Goal: Task Accomplishment & Management: Manage account settings

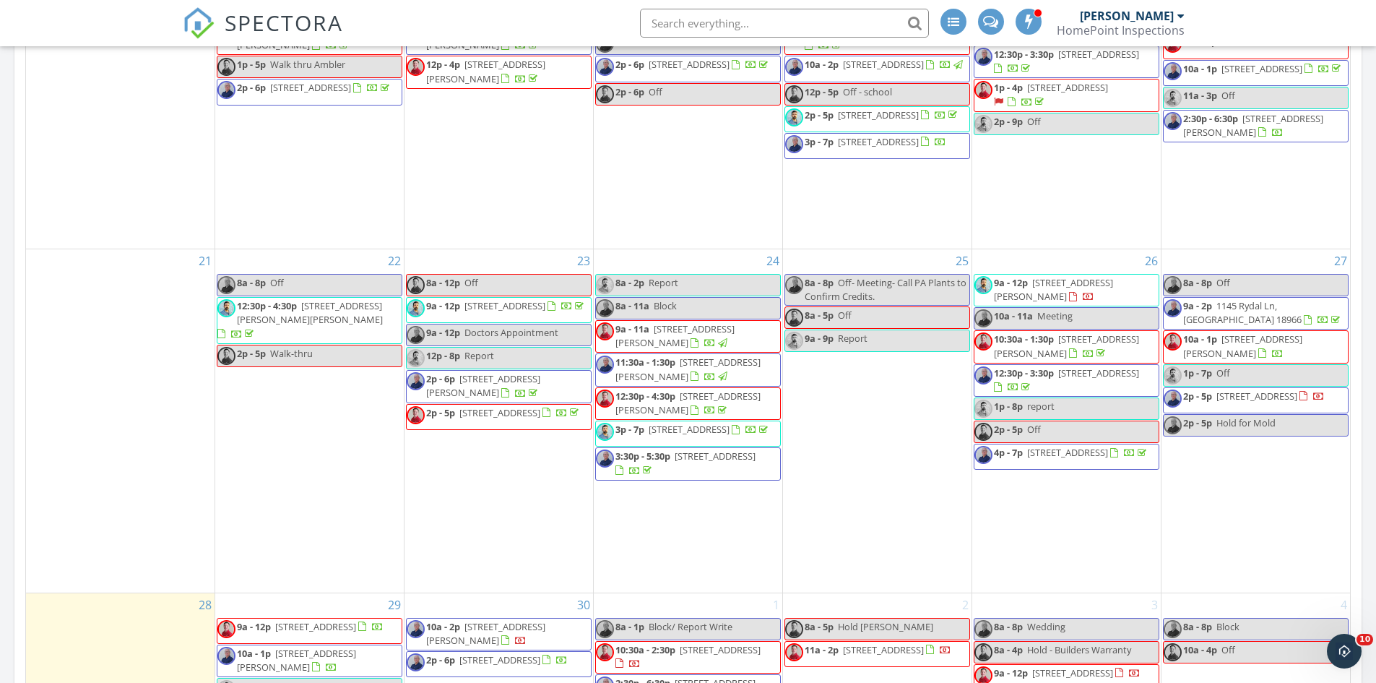
scroll to position [1119, 0]
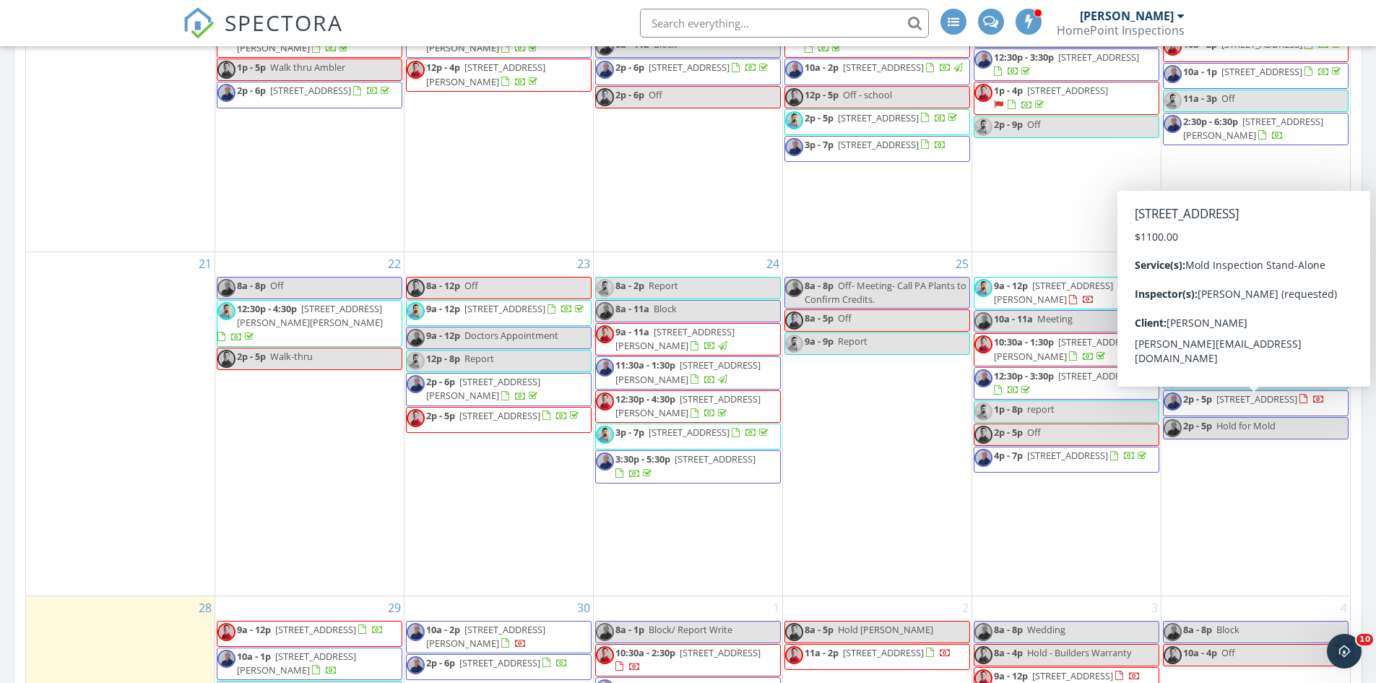
click at [1263, 414] on span "2p - 5p 258 S 3rd St #5, Philadelphia 19106" at bounding box center [1244, 403] width 161 height 22
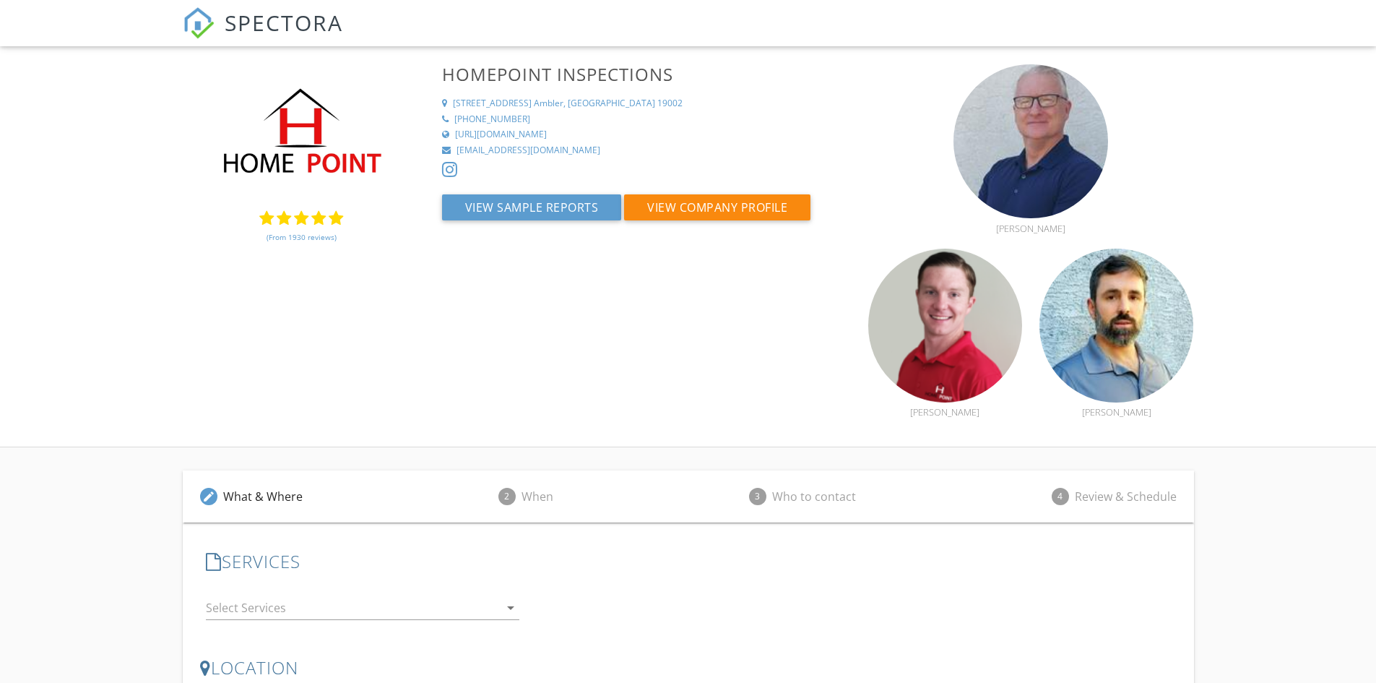
click at [293, 239] on link "(From 1930 reviews)" at bounding box center [302, 237] width 70 height 25
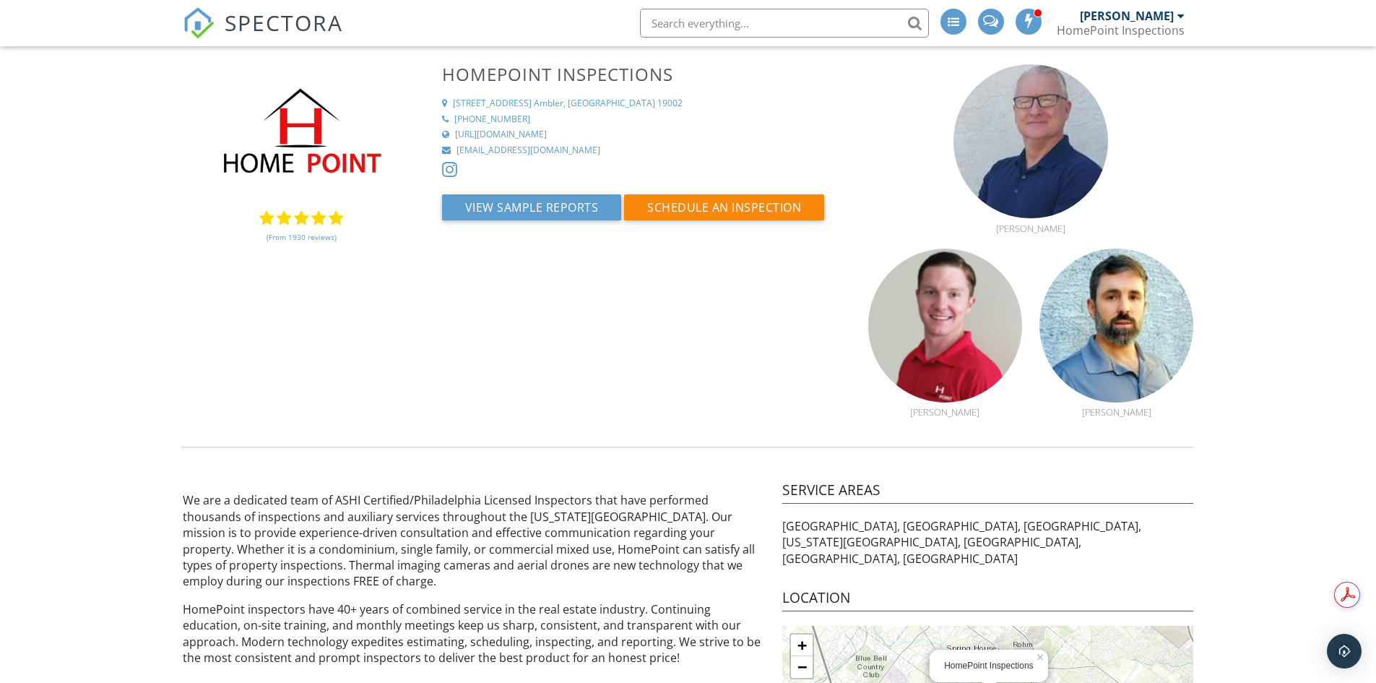
click at [287, 230] on link "(From 1930 reviews)" at bounding box center [302, 237] width 70 height 25
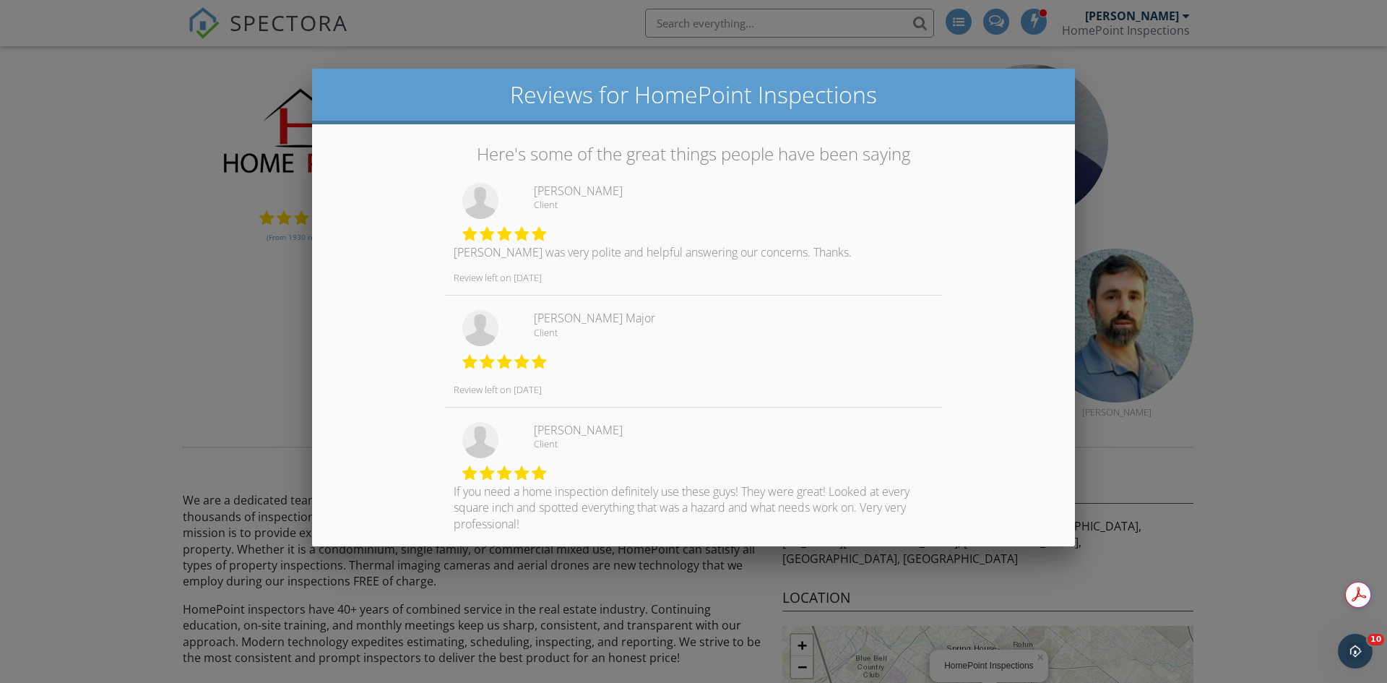
click at [207, 302] on div at bounding box center [693, 354] width 1387 height 853
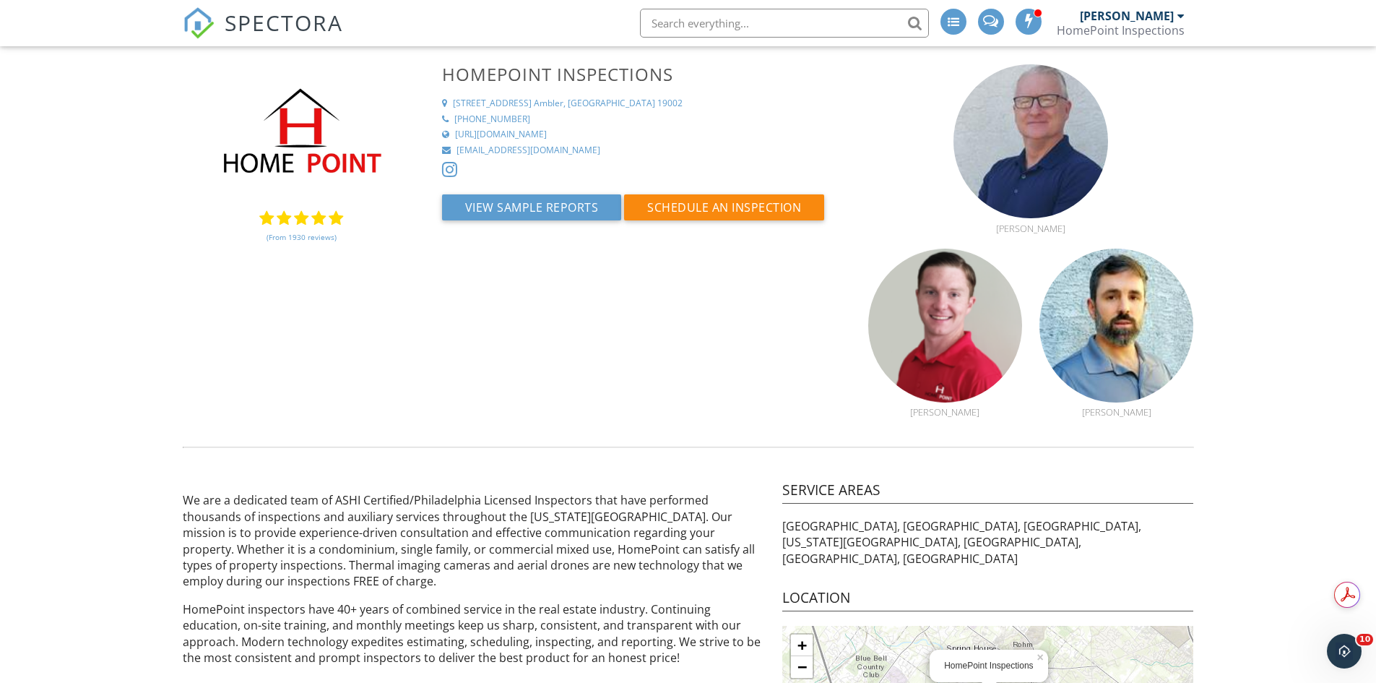
click at [198, 18] on img at bounding box center [199, 23] width 32 height 32
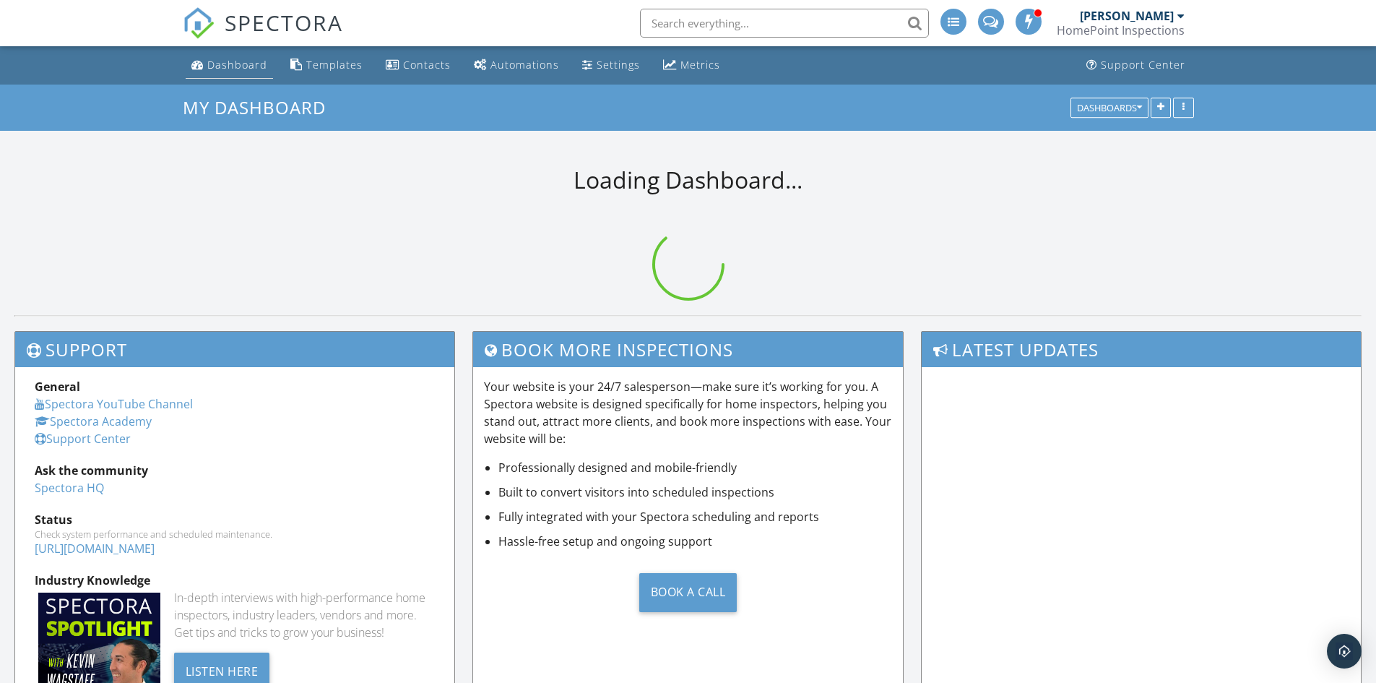
click at [202, 67] on div "Dashboard" at bounding box center [197, 65] width 12 height 12
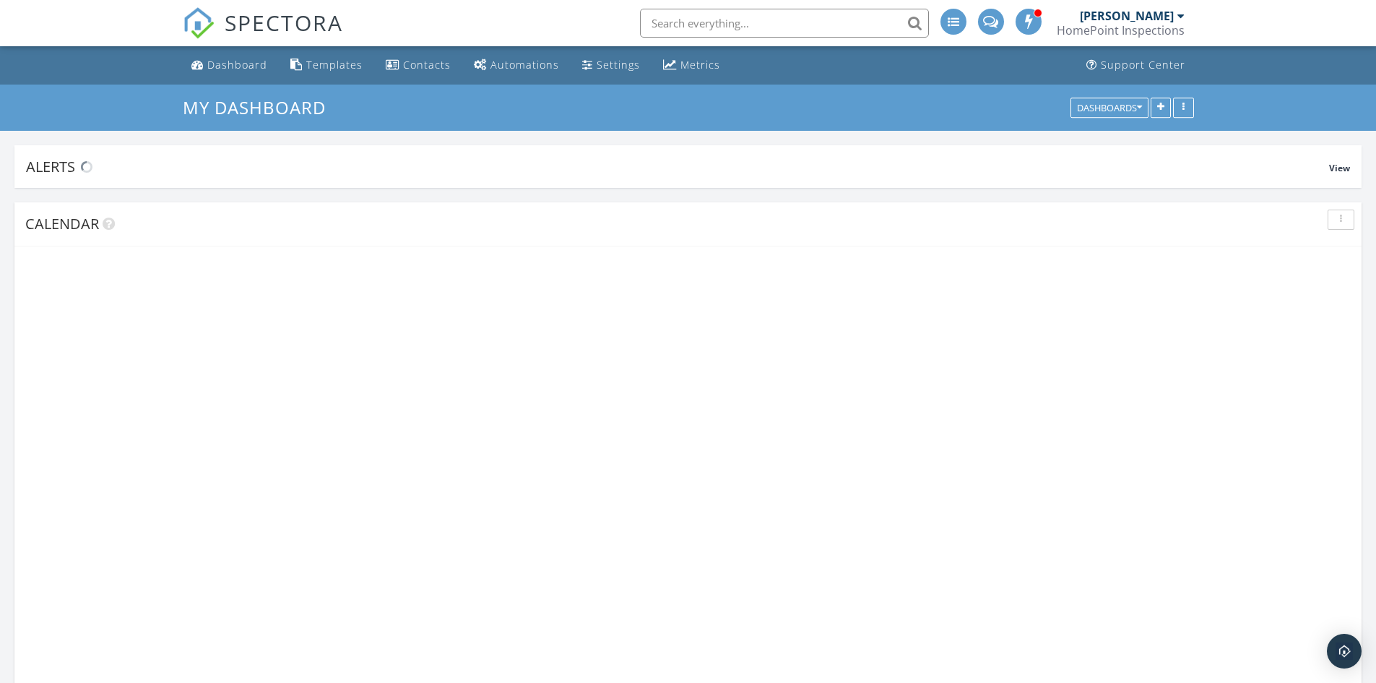
scroll to position [3866, 1399]
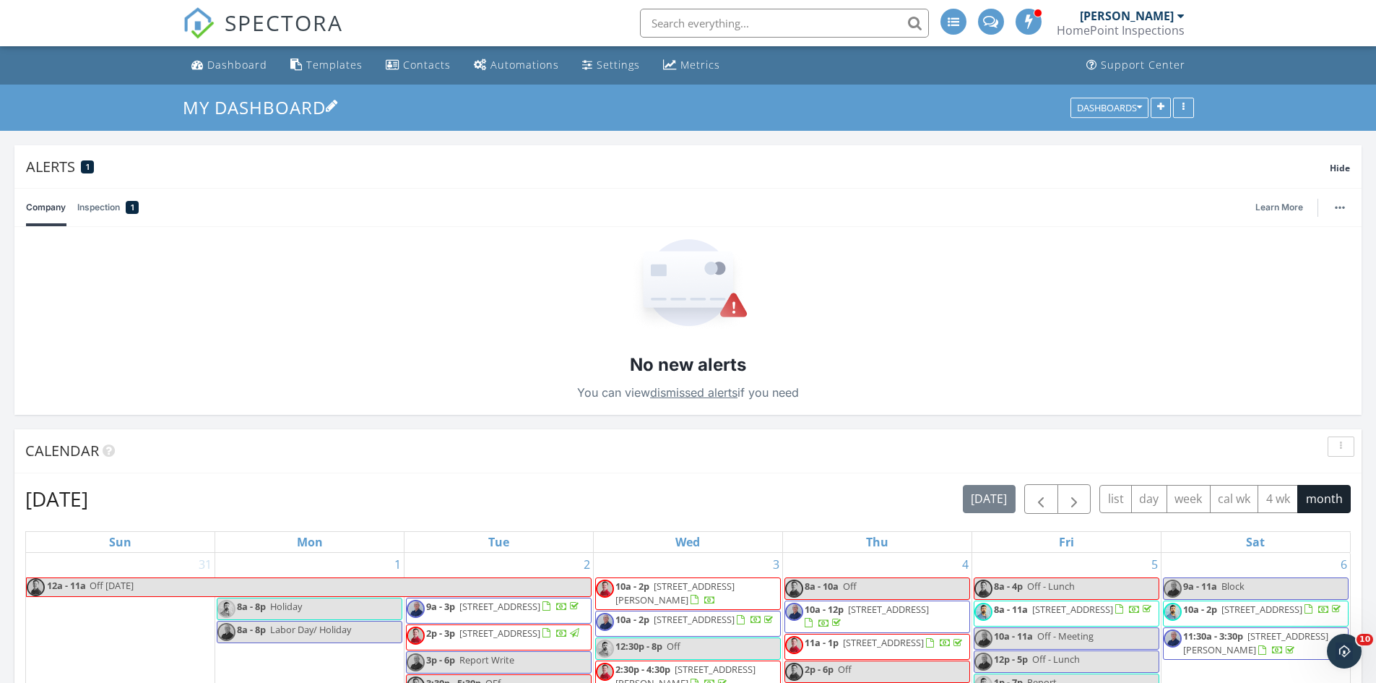
click at [1000, 116] on h3 "My Dashboard" at bounding box center [688, 107] width 1011 height 22
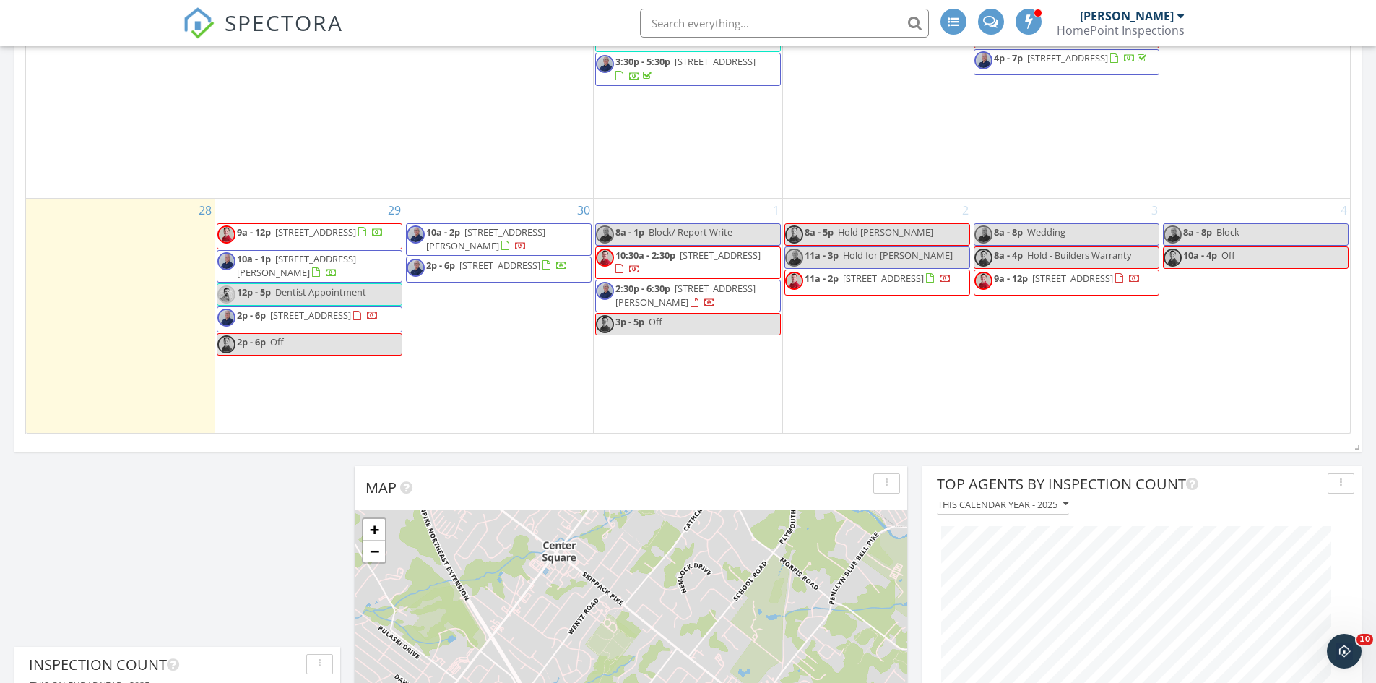
scroll to position [1517, 0]
click at [379, 239] on span "9a - 12p 310 Dallas Rd, Willow Grove 19090" at bounding box center [300, 236] width 166 height 22
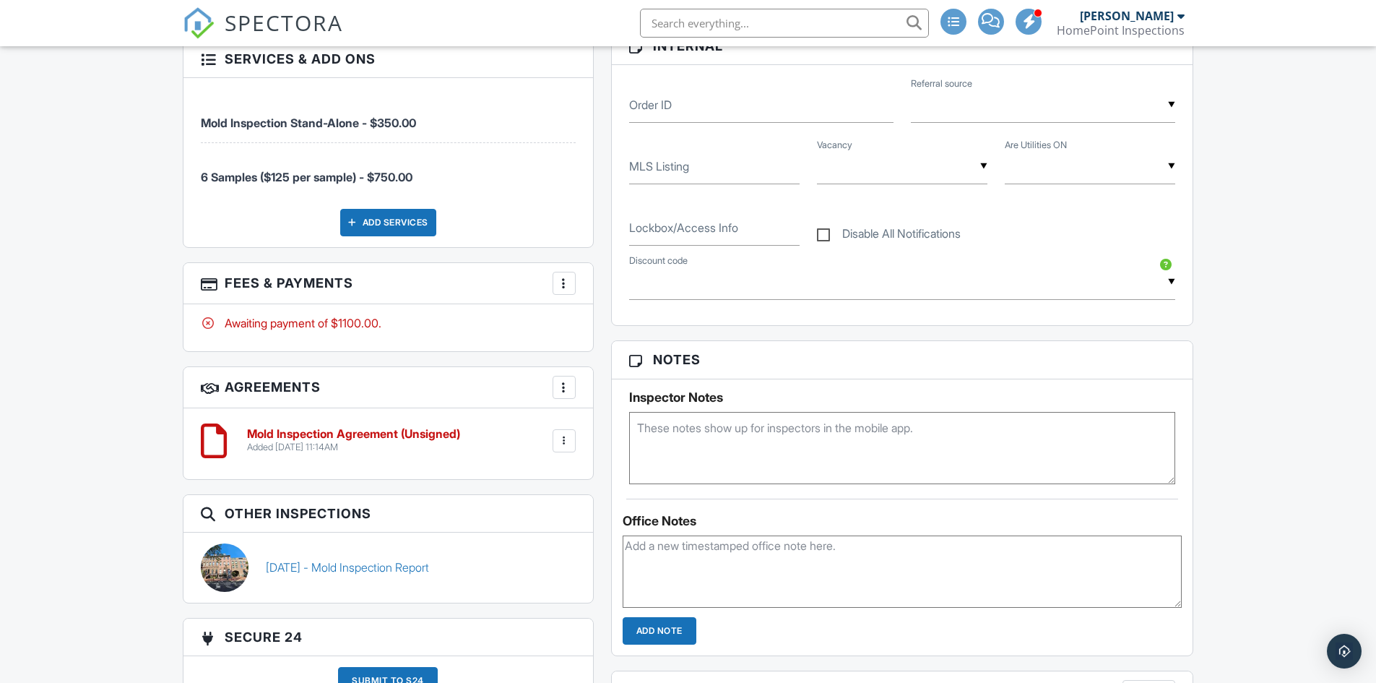
scroll to position [837, 0]
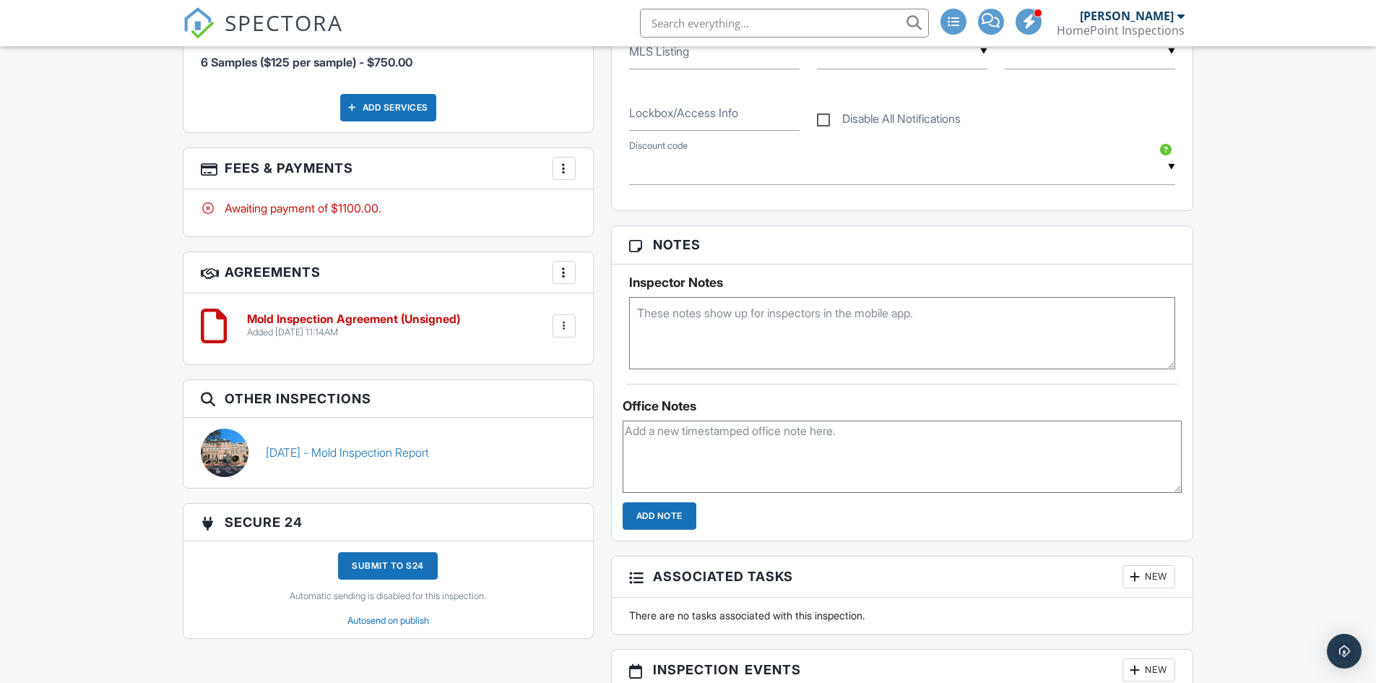
click at [221, 572] on div "Submit to S24 Automatic sending is disabled for this inspection. Autosend on pu…" at bounding box center [388, 589] width 375 height 75
click at [227, 439] on div at bounding box center [225, 452] width 48 height 48
click at [297, 458] on link "09/04/2025 - Mold Inspection Report" at bounding box center [347, 452] width 163 height 16
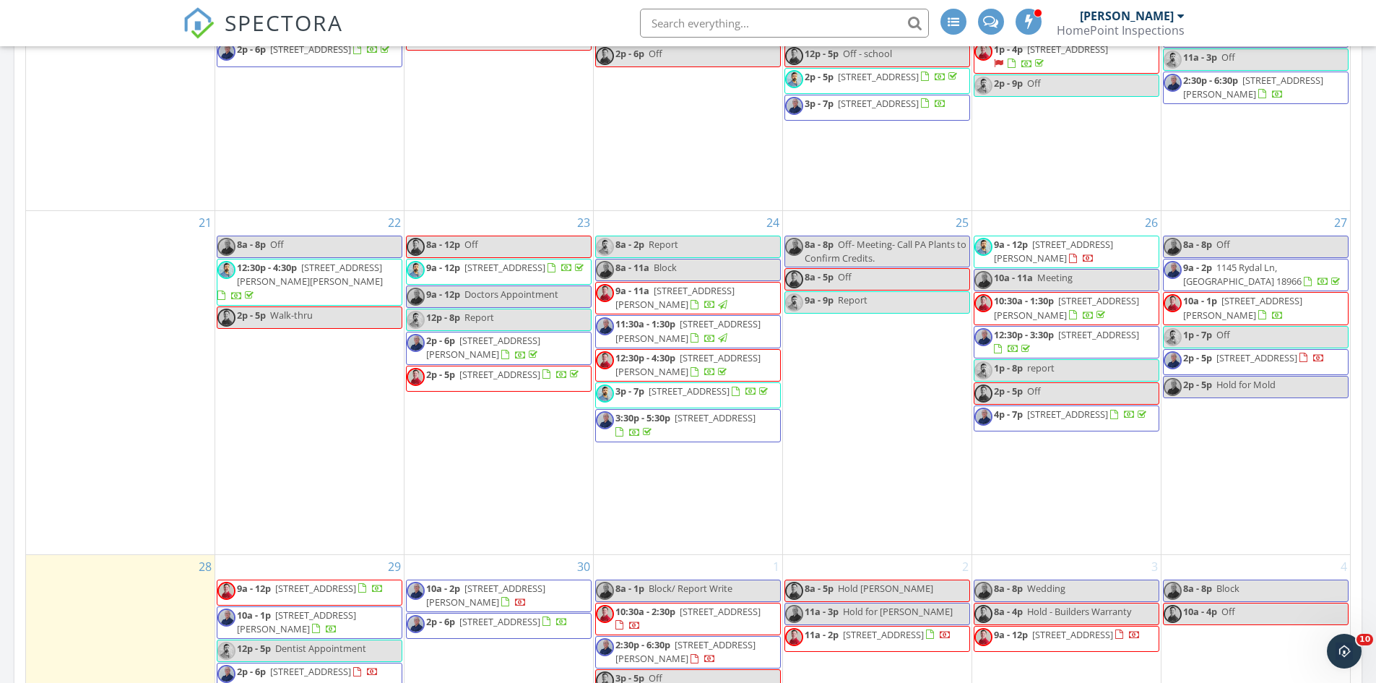
scroll to position [1103, 0]
